Goal: Information Seeking & Learning: Learn about a topic

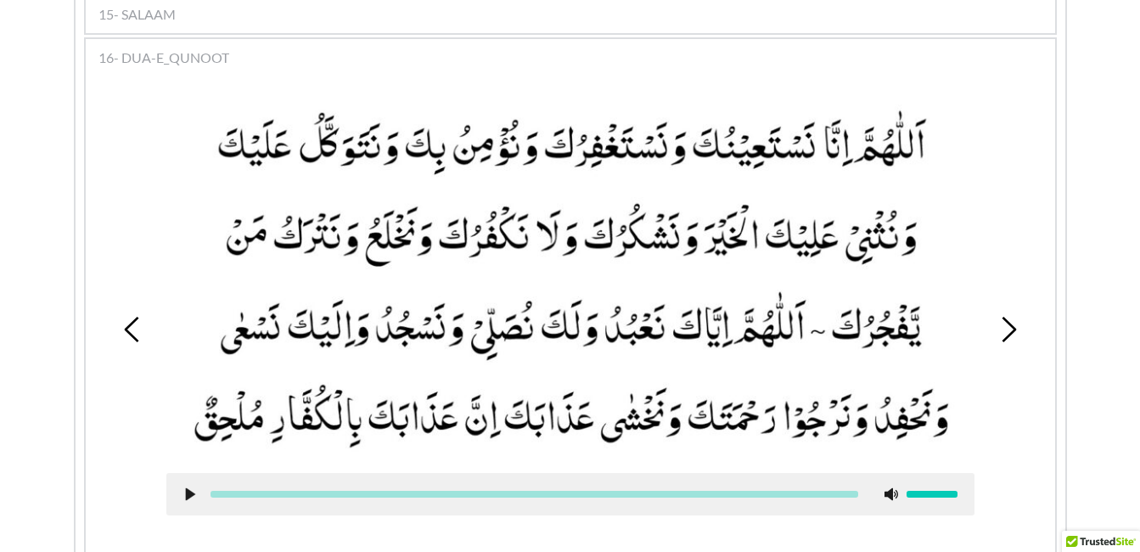
scroll to position [1732, 0]
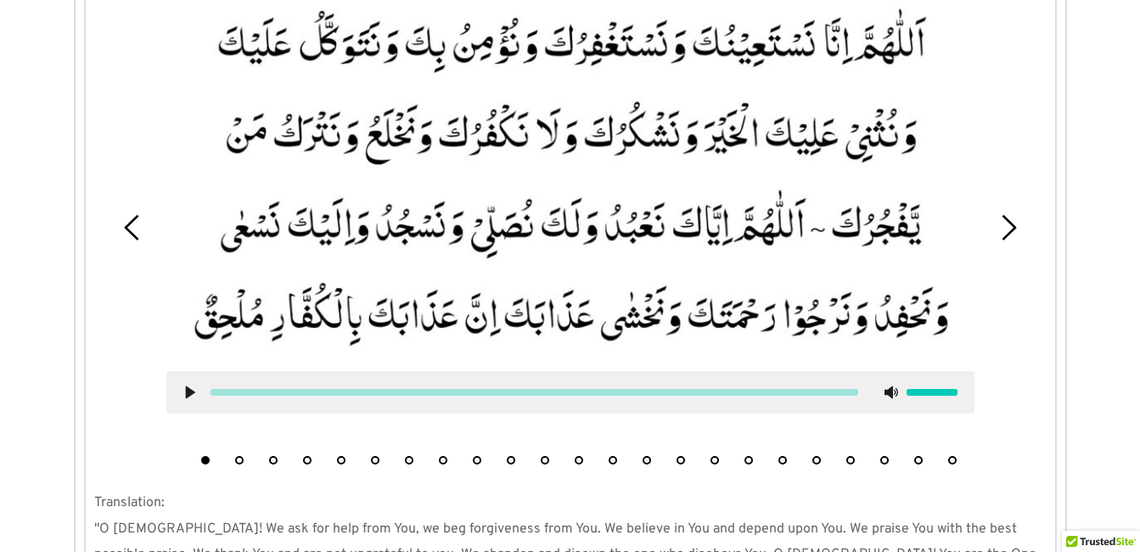
click at [240, 456] on button "2" at bounding box center [239, 460] width 8 height 8
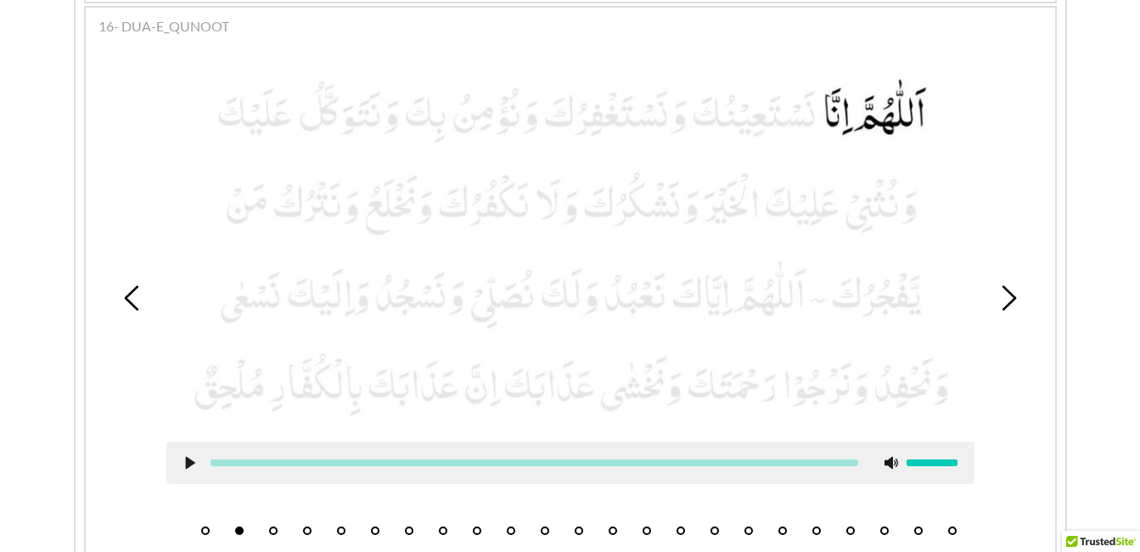
scroll to position [1661, 0]
click at [191, 457] on icon at bounding box center [190, 464] width 14 height 14
click at [191, 458] on use at bounding box center [189, 464] width 11 height 13
click at [191, 457] on icon at bounding box center [190, 464] width 14 height 14
click at [661, 165] on picture at bounding box center [570, 249] width 808 height 351
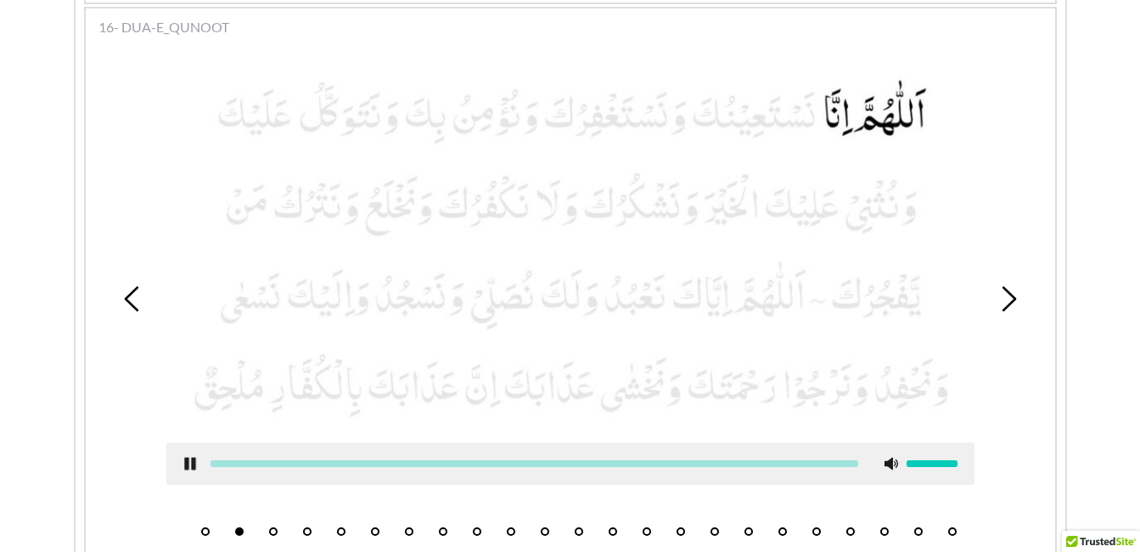
click at [661, 165] on picture at bounding box center [570, 249] width 808 height 351
click at [194, 457] on icon at bounding box center [190, 464] width 14 height 14
click at [278, 519] on li "3" at bounding box center [273, 527] width 17 height 17
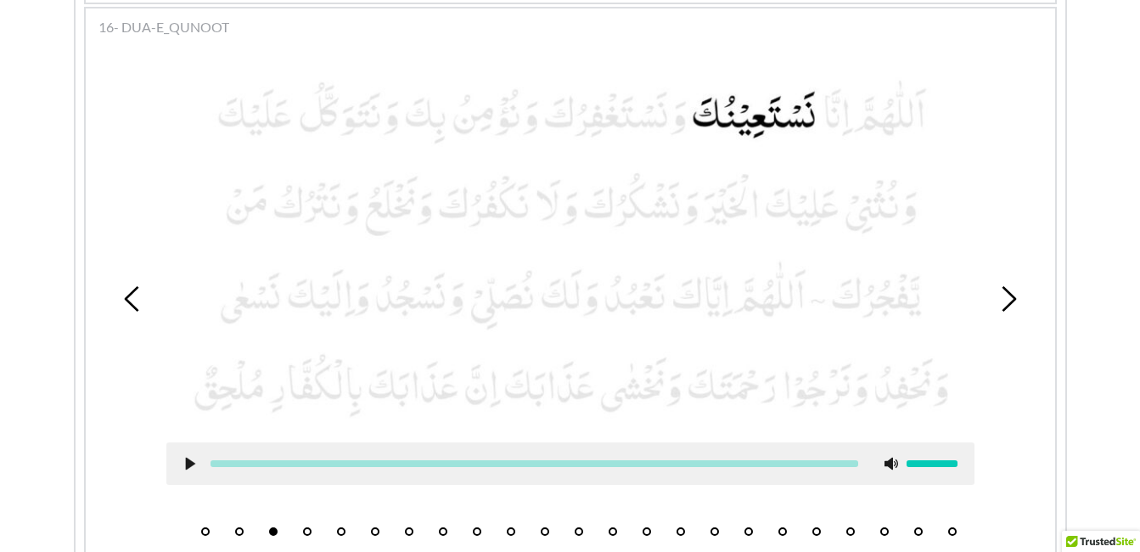
click at [185, 457] on icon at bounding box center [190, 464] width 14 height 14
click at [185, 458] on use at bounding box center [189, 464] width 11 height 13
click at [310, 527] on button "4" at bounding box center [307, 531] width 8 height 8
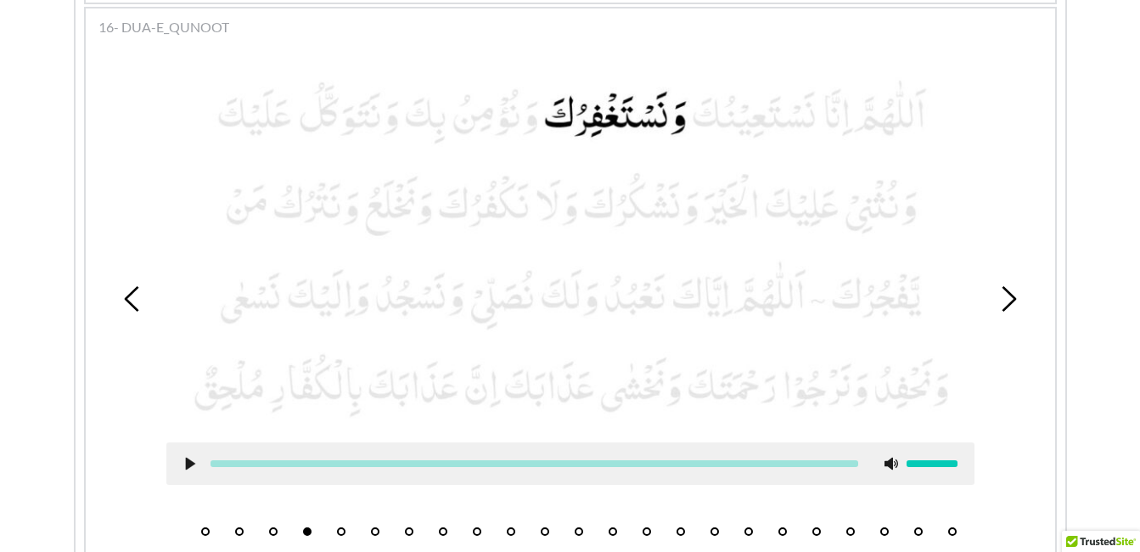
click at [179, 442] on div at bounding box center [570, 463] width 808 height 42
click at [184, 457] on icon at bounding box center [190, 464] width 14 height 14
click at [190, 457] on icon at bounding box center [190, 464] width 14 height 14
click at [338, 527] on button "5" at bounding box center [341, 531] width 8 height 8
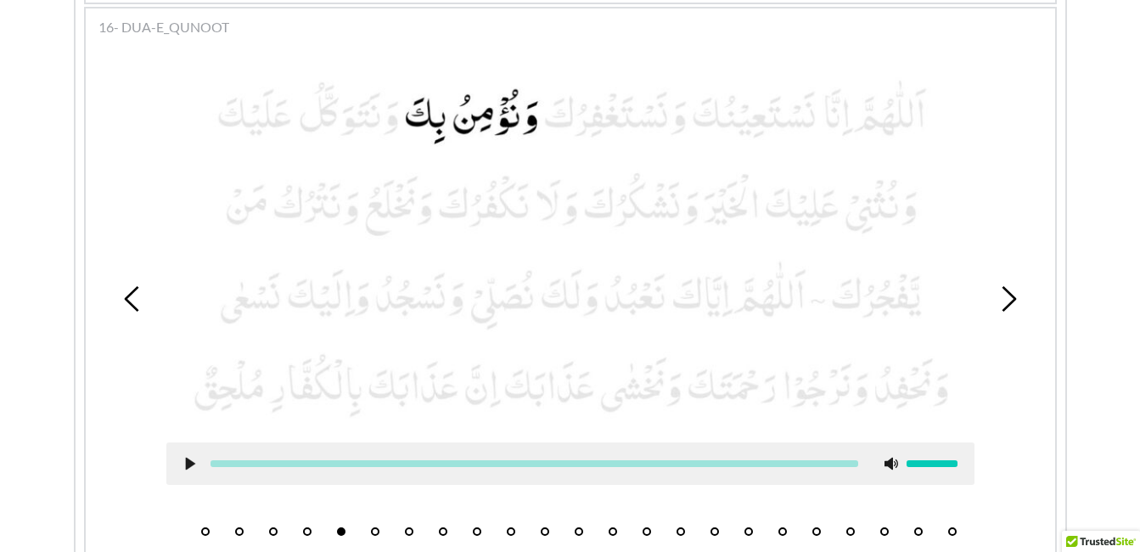
click at [191, 457] on icon at bounding box center [190, 464] width 14 height 14
click at [188, 458] on use at bounding box center [189, 464] width 11 height 13
click at [371, 527] on button "6" at bounding box center [375, 531] width 8 height 8
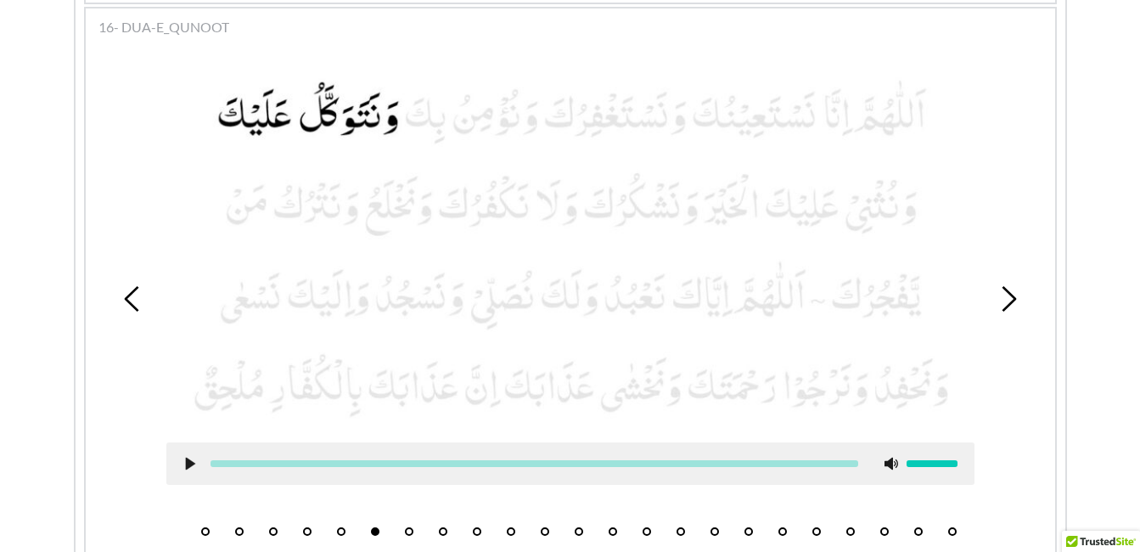
click at [183, 457] on icon at bounding box center [190, 464] width 14 height 14
click at [187, 458] on use at bounding box center [189, 464] width 11 height 13
click at [185, 457] on icon at bounding box center [190, 464] width 14 height 14
click at [189, 457] on icon at bounding box center [190, 464] width 14 height 14
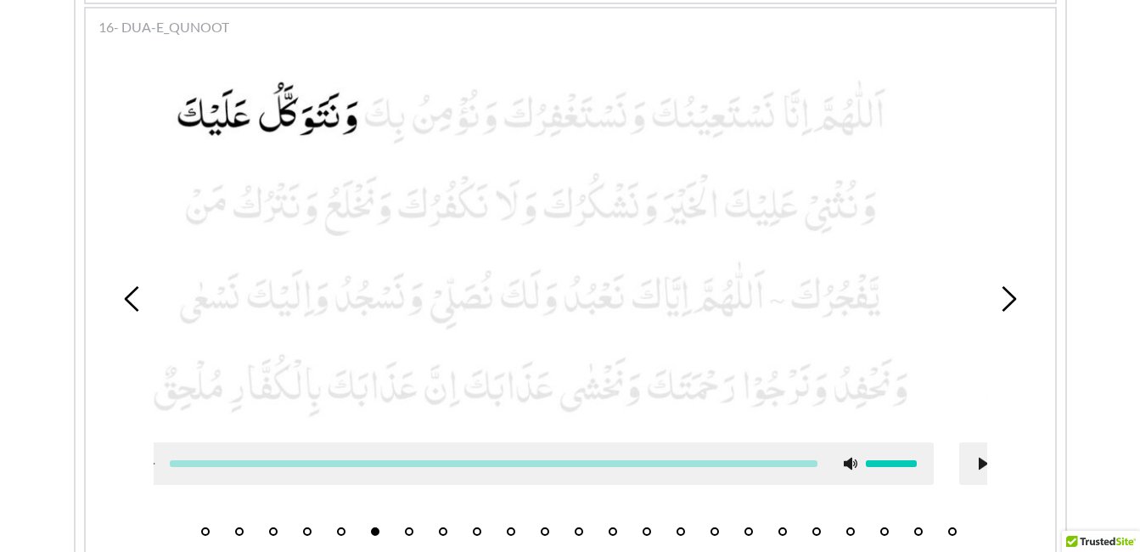
drag, startPoint x: 333, startPoint y: 75, endPoint x: 290, endPoint y: 82, distance: 43.8
click at [290, 82] on picture at bounding box center [530, 249] width 808 height 351
